Goal: Find specific fact: Find contact information

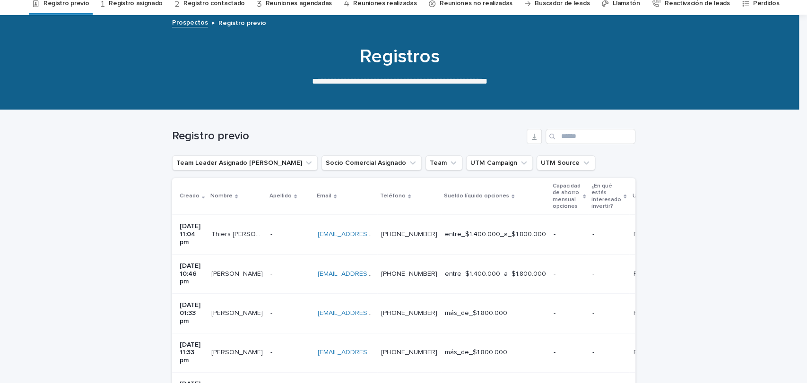
scroll to position [36, 0]
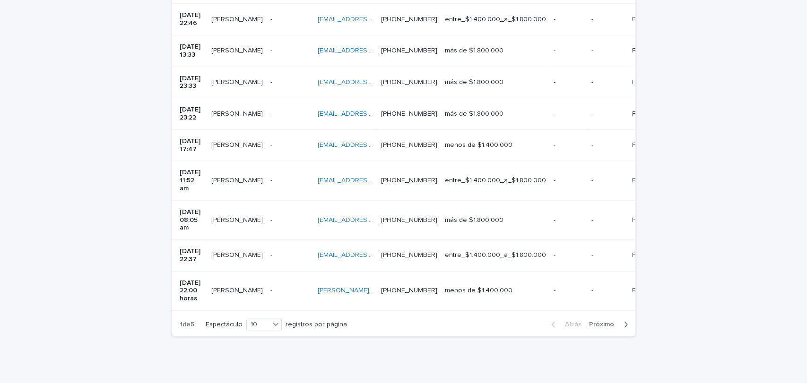
scroll to position [289, 0]
click at [602, 320] on font "Próximo" at bounding box center [601, 323] width 25 height 7
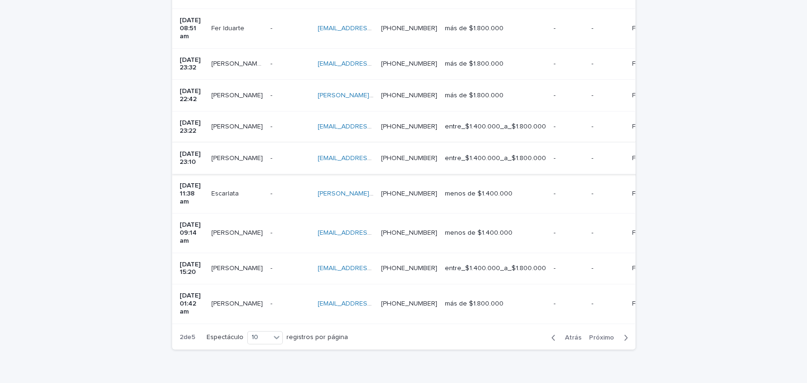
scroll to position [293, 0]
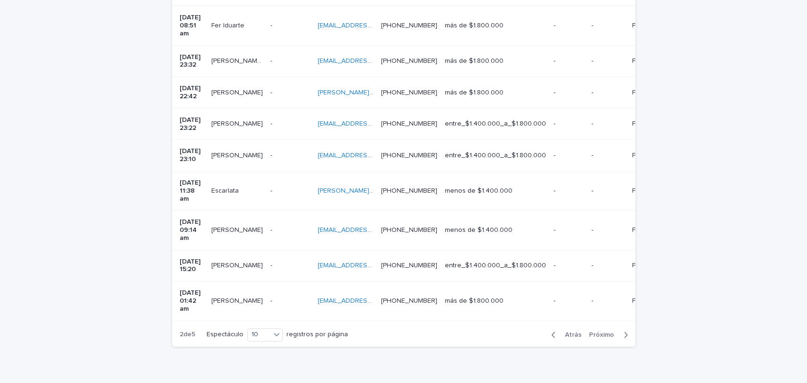
click at [598, 332] on font "Próximo" at bounding box center [601, 335] width 25 height 7
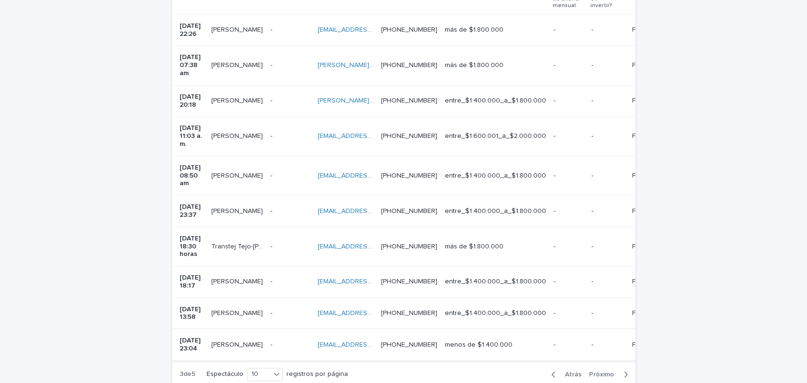
scroll to position [246, 0]
click at [290, 130] on div "- -" at bounding box center [290, 136] width 40 height 16
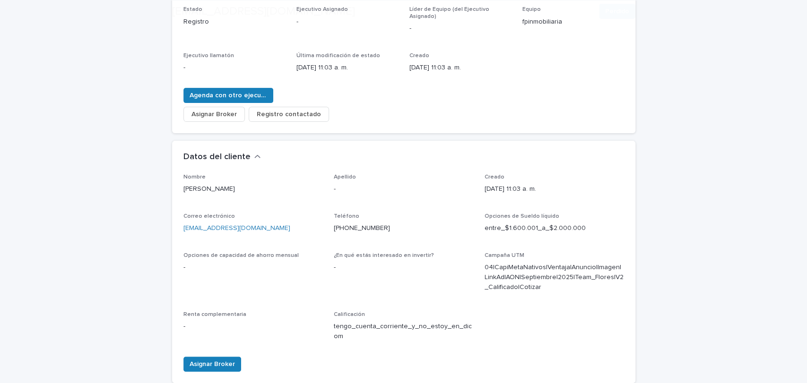
scroll to position [162, 0]
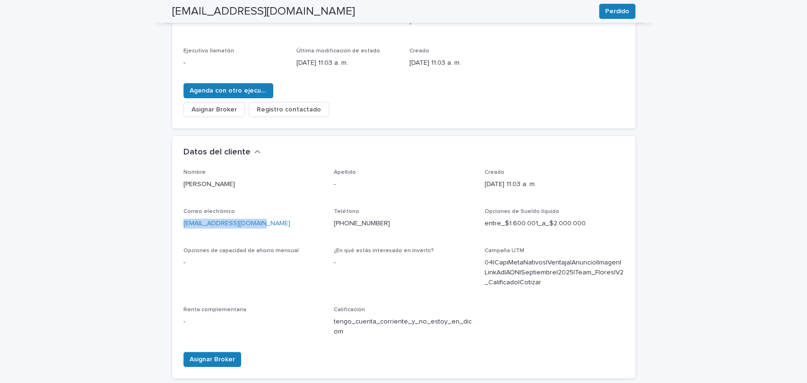
drag, startPoint x: 265, startPoint y: 226, endPoint x: 178, endPoint y: 227, distance: 87.0
click at [178, 227] on div "Nombre Pamela Apellido - Creado 09/03/2025 11:03 a. m. Correo electrónico sarmi…" at bounding box center [403, 273] width 463 height 209
copy font "sarmientopam@gmail.com"
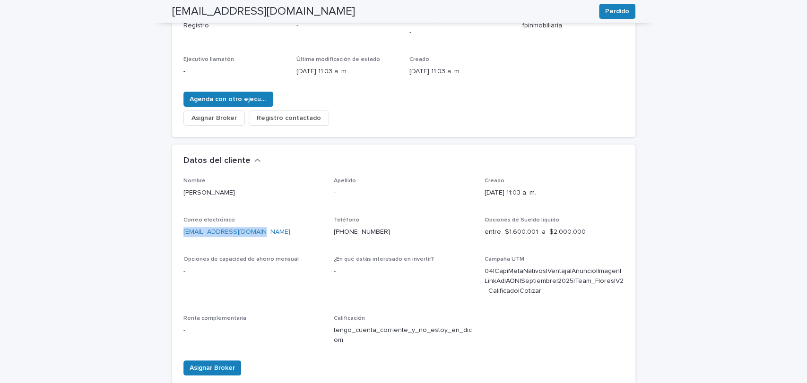
scroll to position [155, 0]
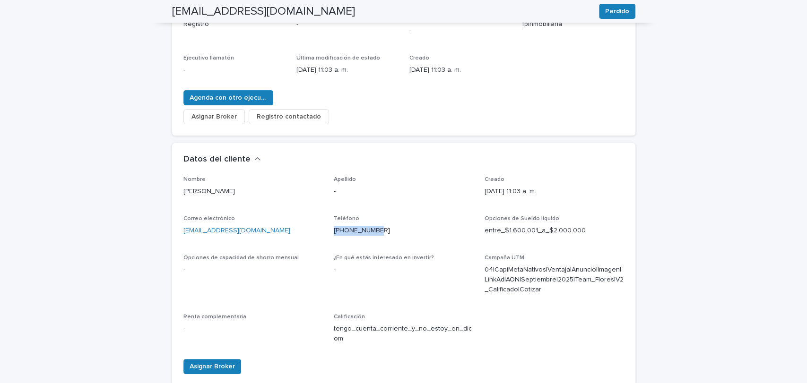
drag, startPoint x: 379, startPoint y: 232, endPoint x: 326, endPoint y: 237, distance: 53.2
click at [326, 237] on div "Nombre Pamela Apellido - Creado 09/03/2025 11:03 a. m. Correo electrónico sarmi…" at bounding box center [403, 263] width 441 height 175
copy font "+56990812835"
